Goal: Find specific page/section: Find specific page/section

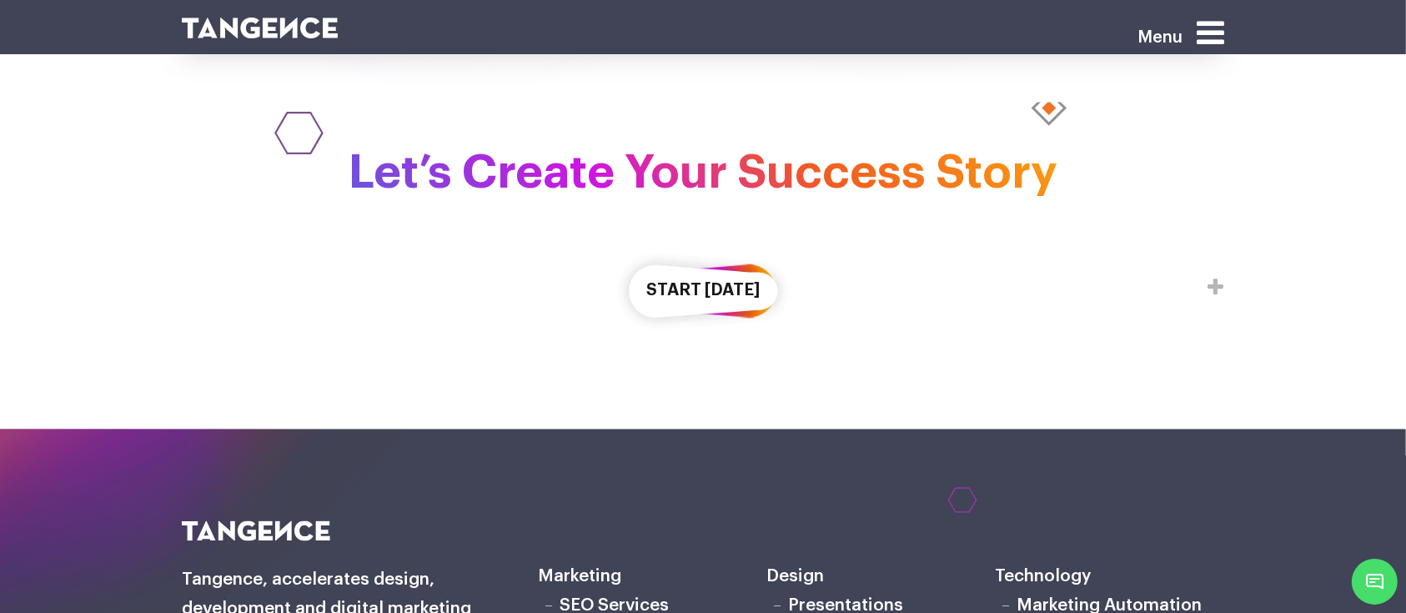
scroll to position [2903, 0]
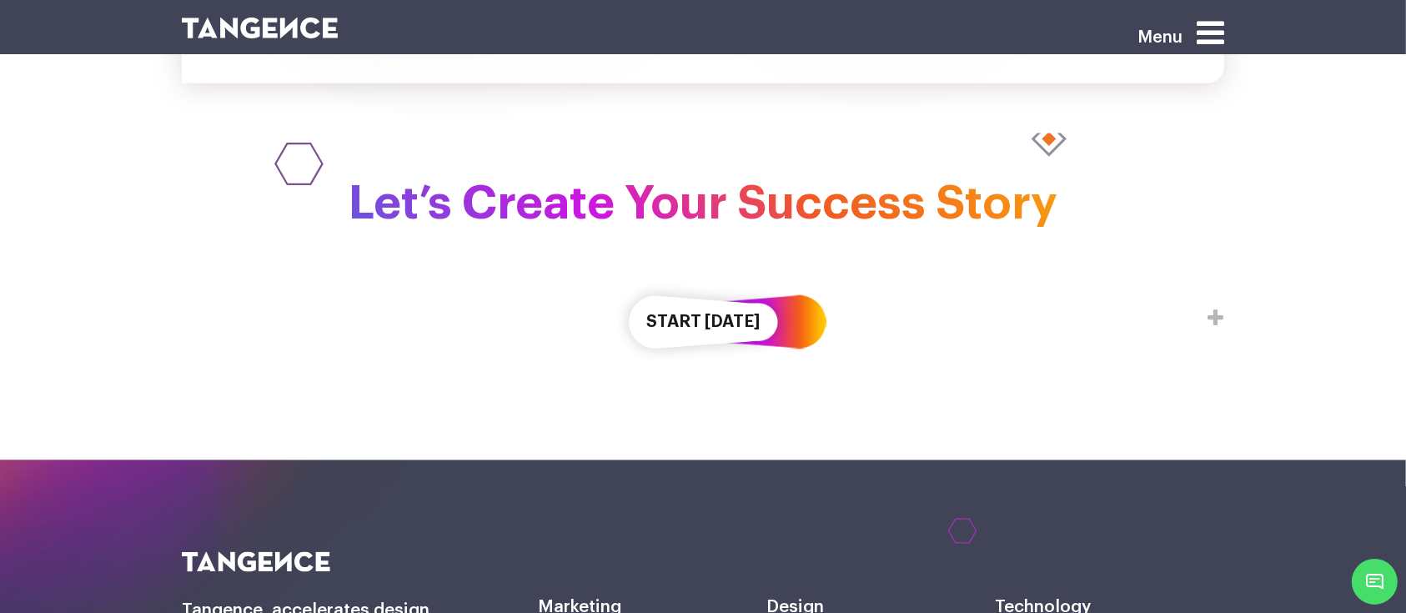
click at [677, 274] on button "Start [DATE]" at bounding box center [702, 322] width 175 height 96
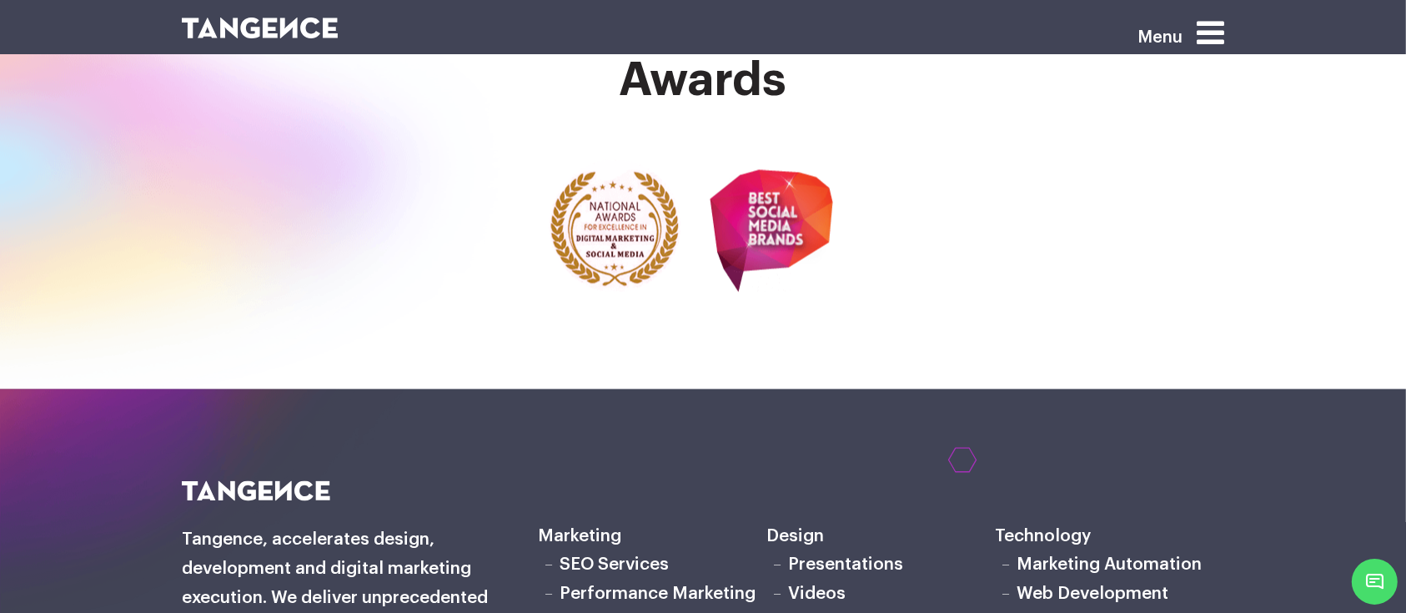
scroll to position [3909, 0]
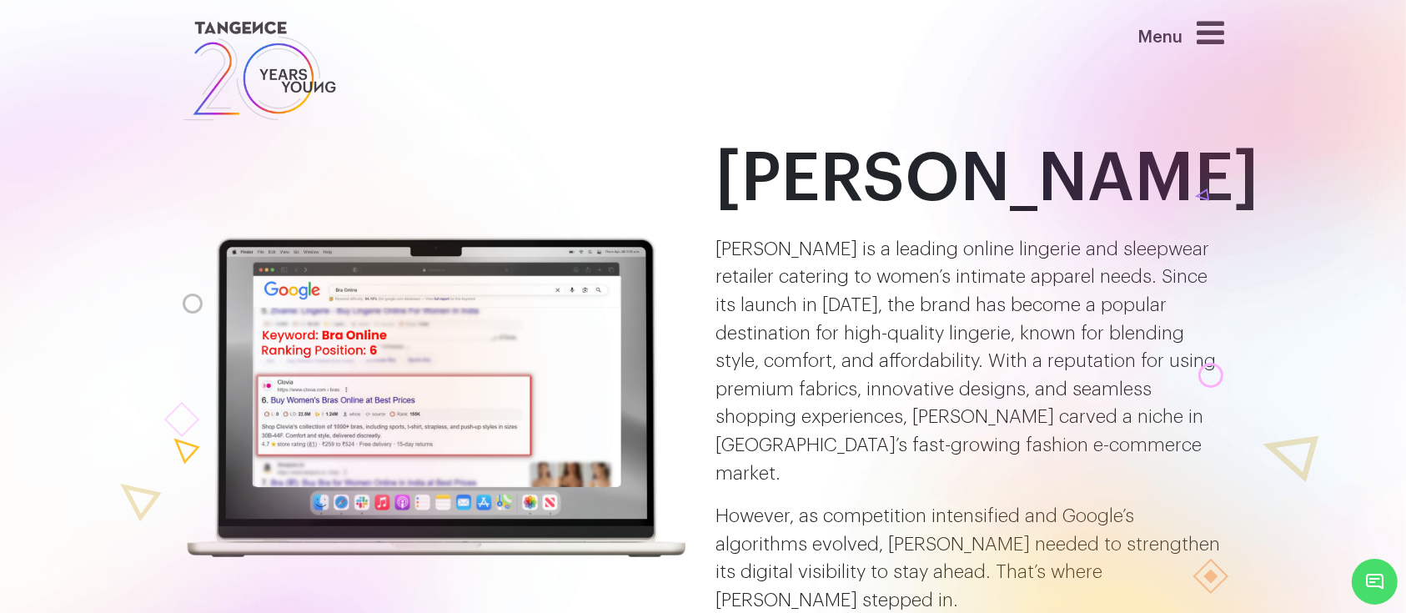
drag, startPoint x: 674, startPoint y: 310, endPoint x: 667, endPoint y: 263, distance: 48.1
click at [667, 263] on img at bounding box center [436, 398] width 509 height 327
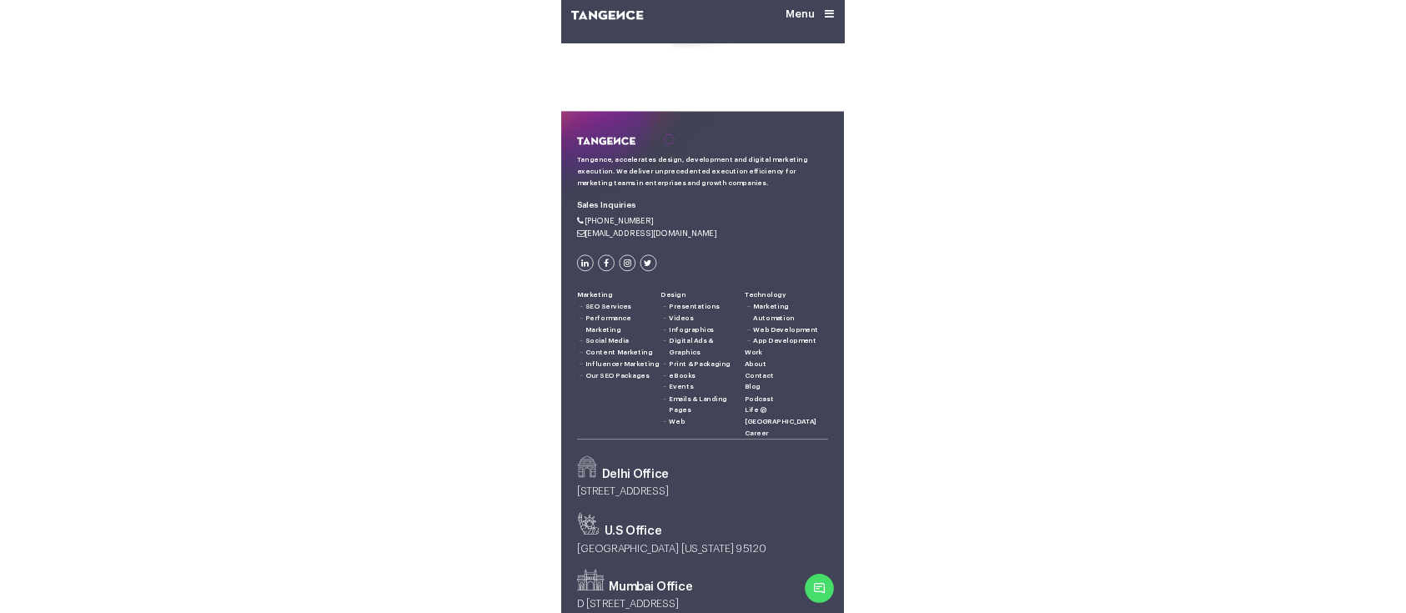
scroll to position [3512, 0]
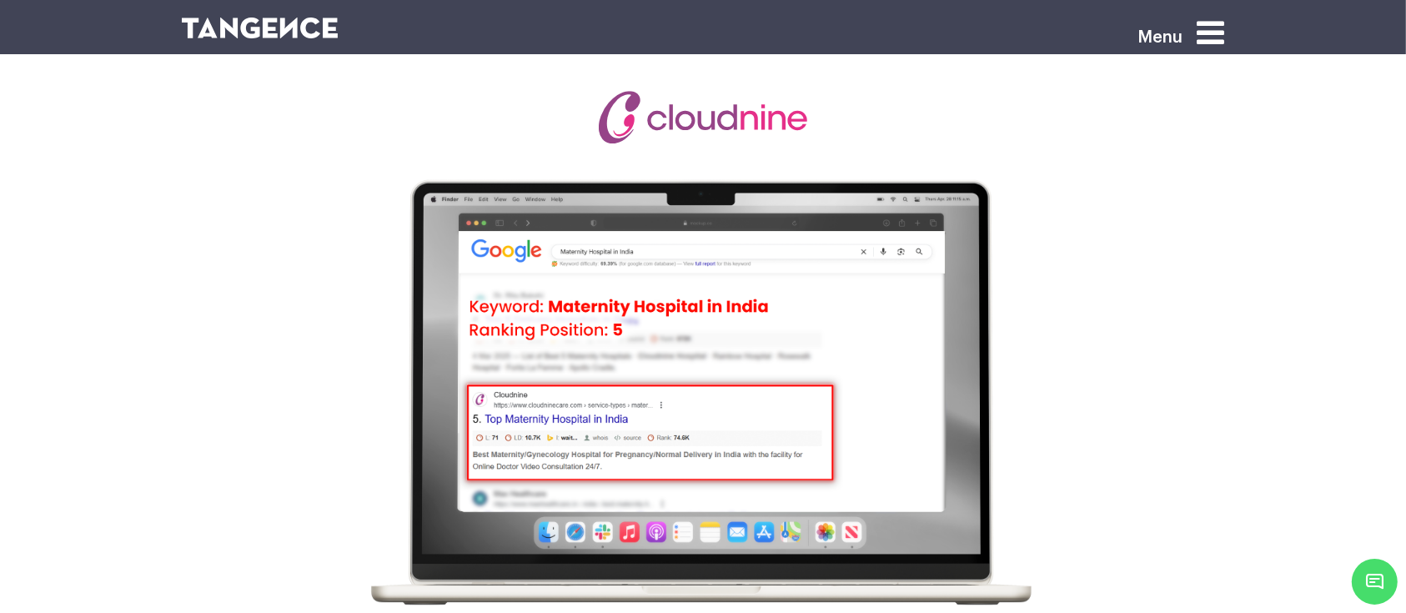
scroll to position [4756, 0]
click at [674, 410] on img at bounding box center [702, 393] width 667 height 434
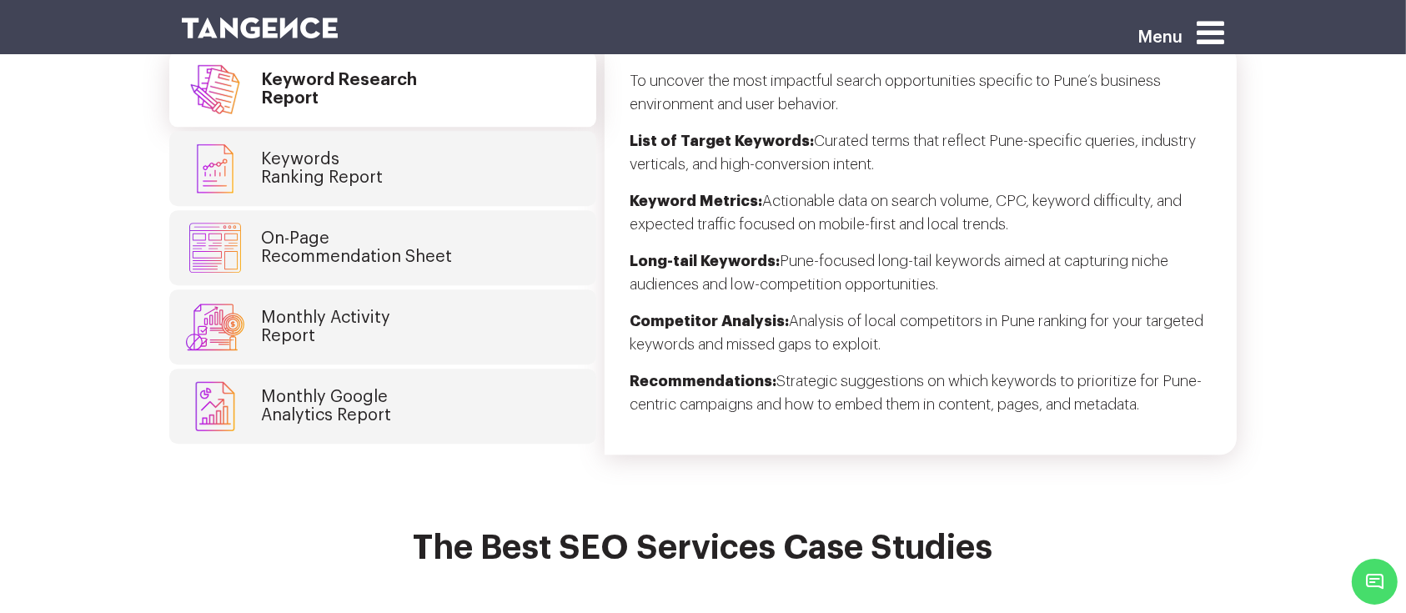
scroll to position [4225, 0]
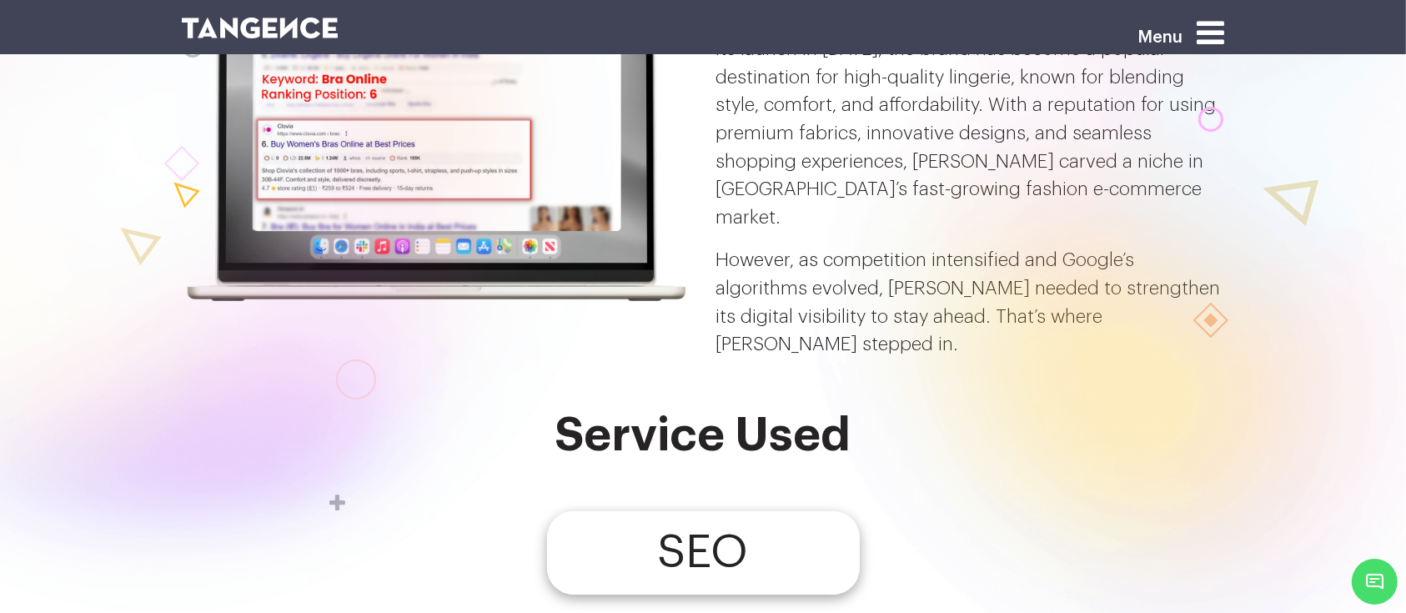
scroll to position [115, 0]
click at [102, 390] on div at bounding box center [169, 231] width 920 height 1093
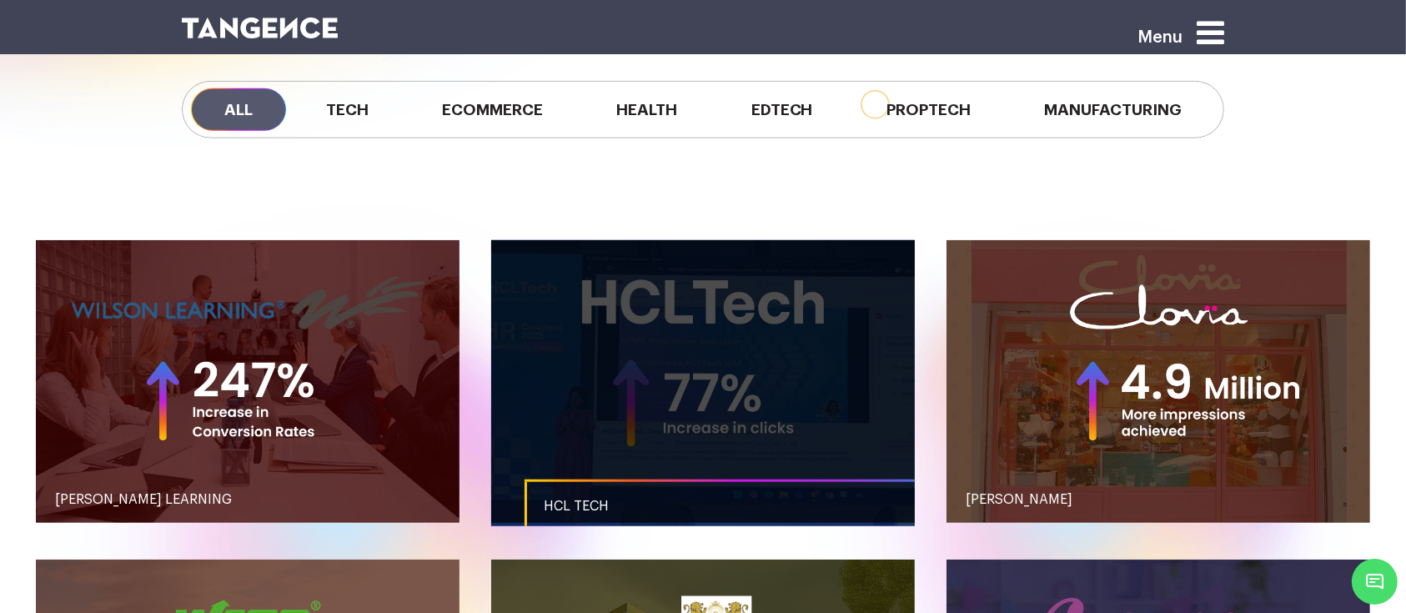
scroll to position [1516, 0]
